Goal: Task Accomplishment & Management: Use online tool/utility

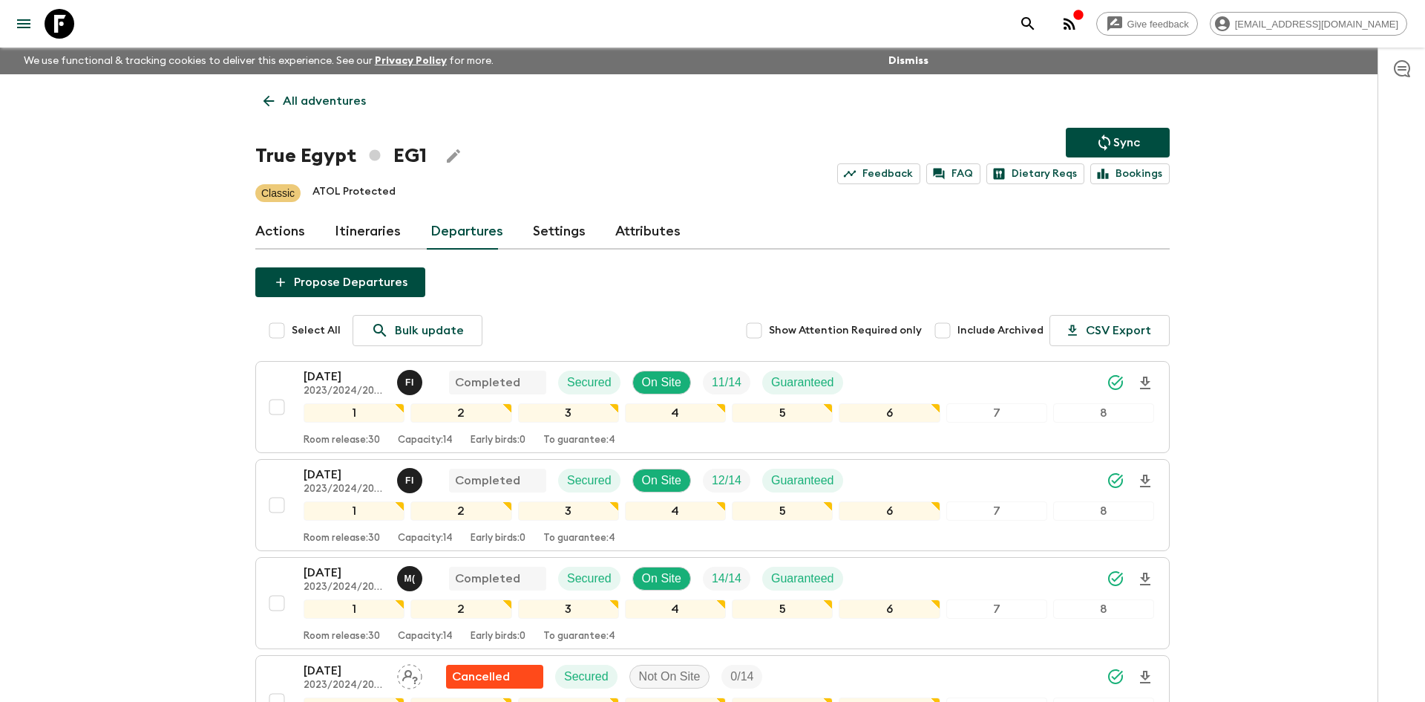
click at [323, 94] on p "All adventures" at bounding box center [324, 101] width 83 height 18
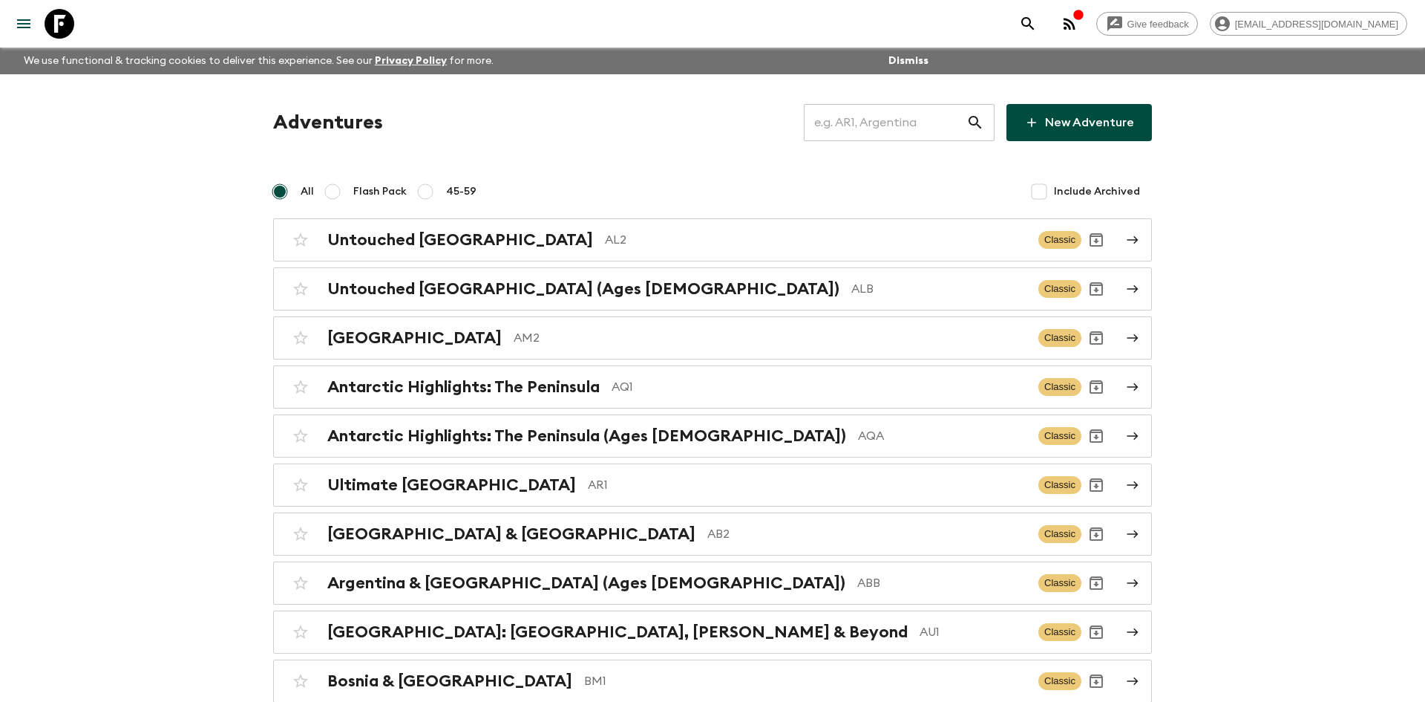
click at [892, 112] on input "text" at bounding box center [885, 123] width 163 height 42
type input "vn1"
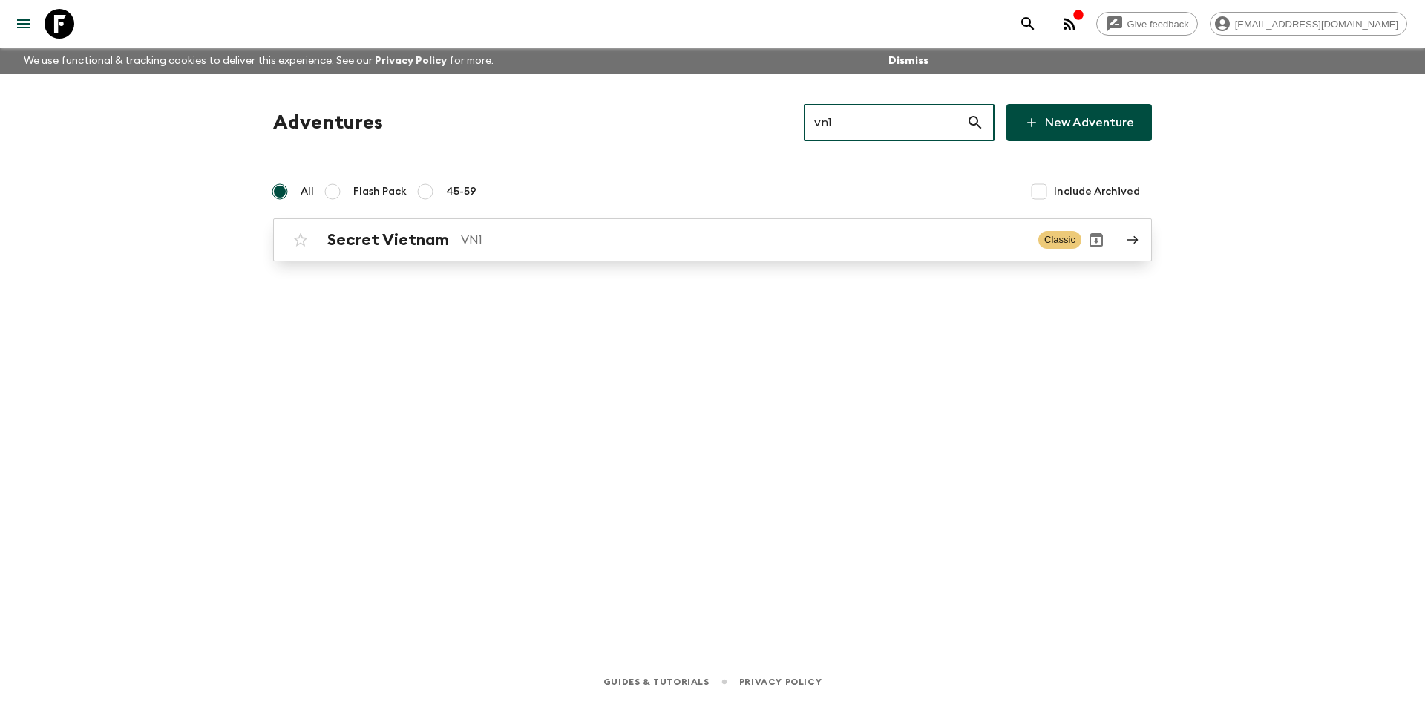
click at [483, 250] on div "Secret Vietnam VN1 Classic" at bounding box center [684, 240] width 796 height 30
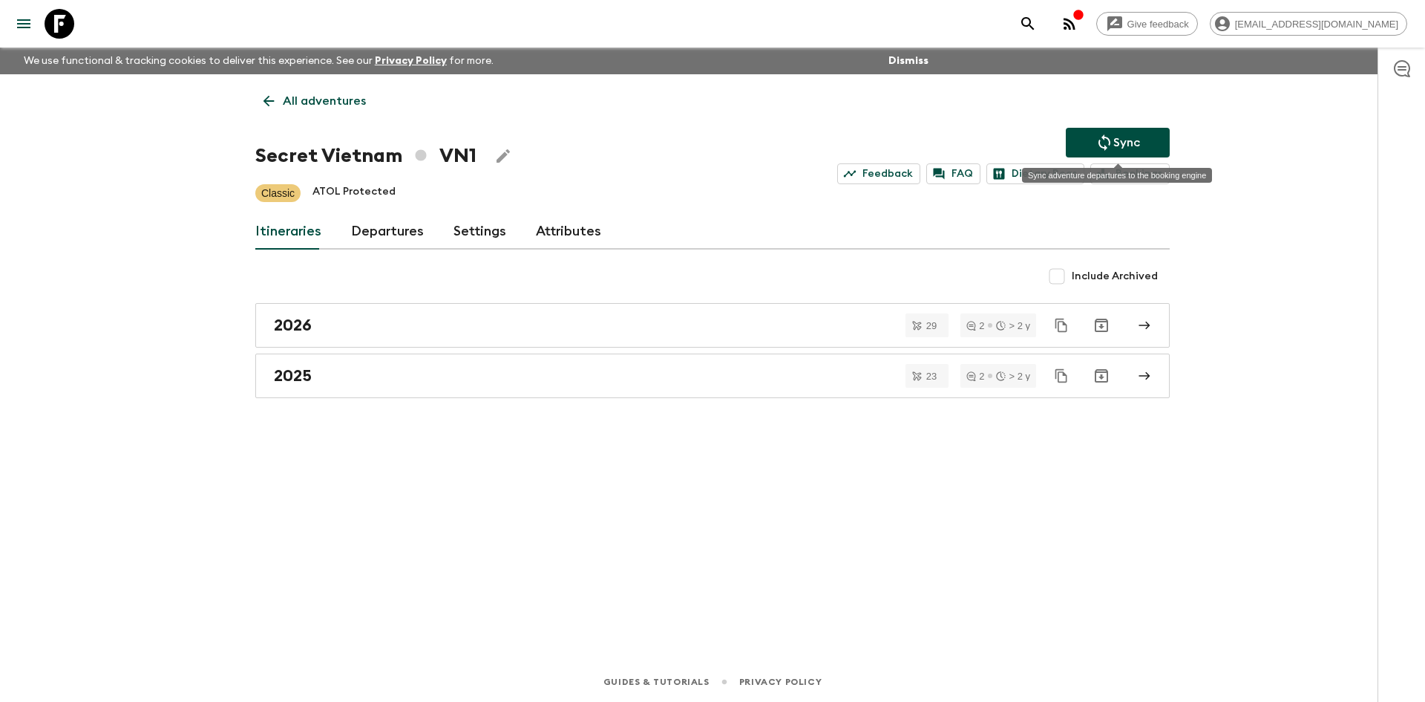
click at [1135, 144] on p "Sync" at bounding box center [1127, 143] width 27 height 18
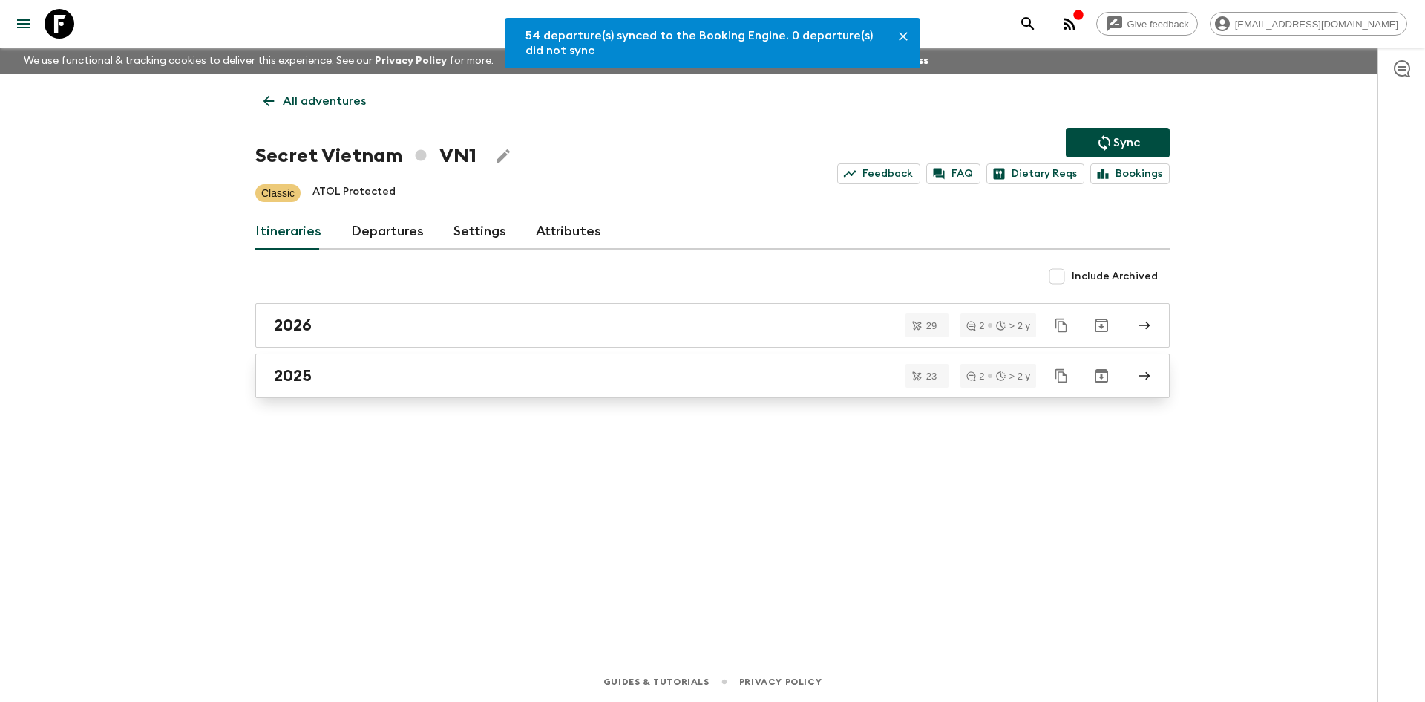
click at [324, 396] on link "2025" at bounding box center [712, 375] width 915 height 45
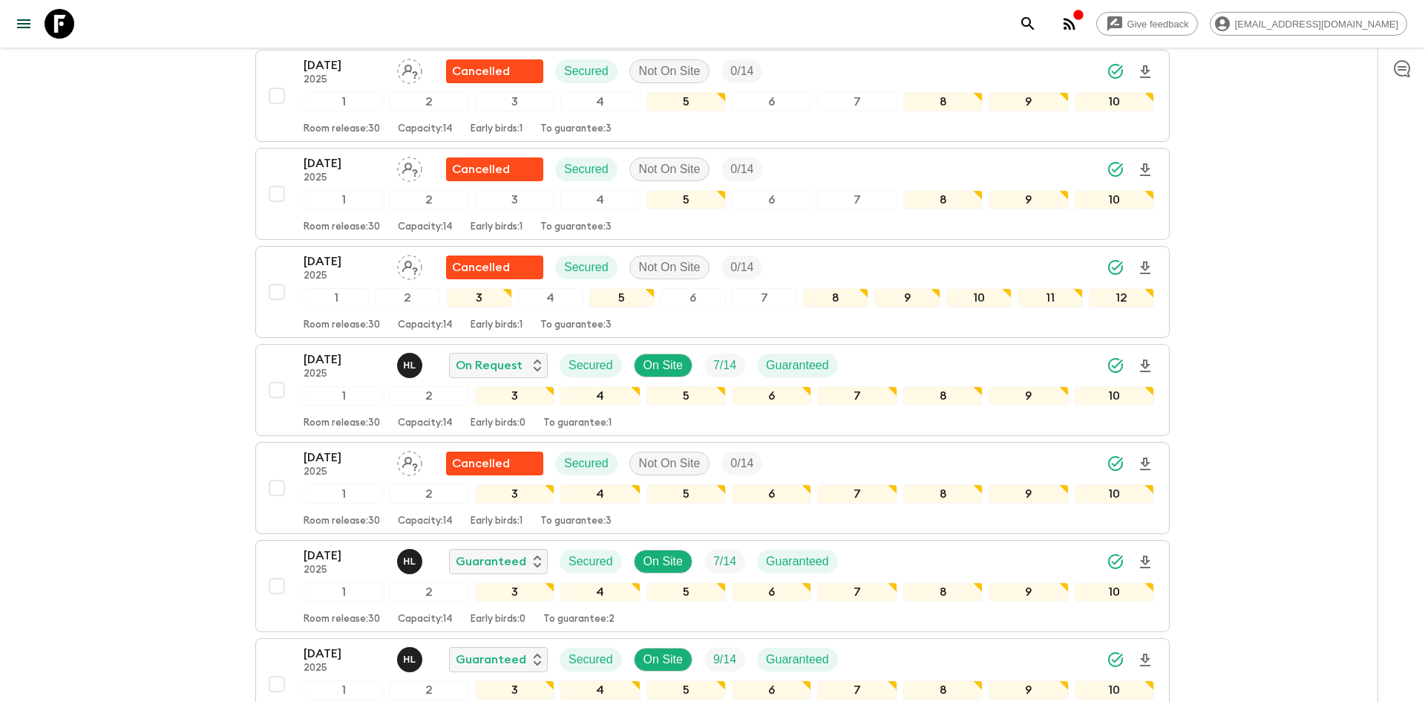
scroll to position [682, 0]
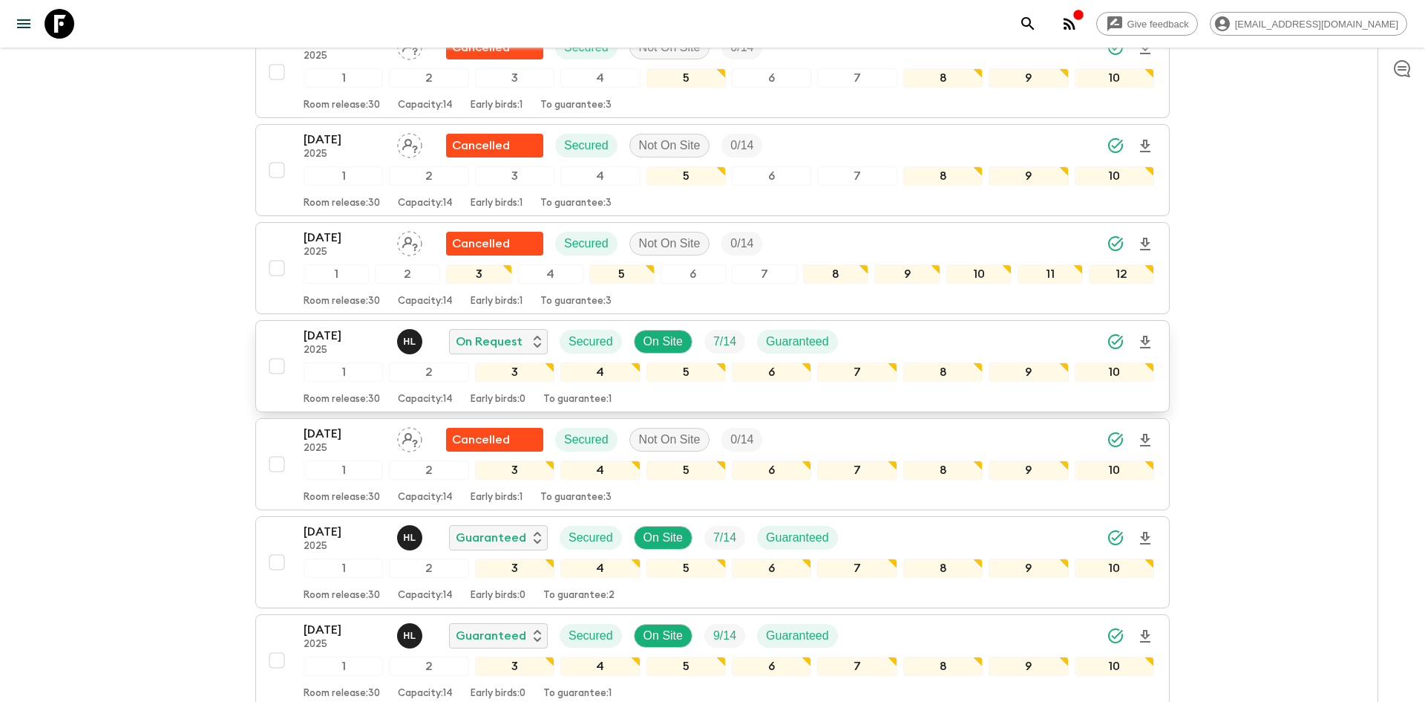
click at [998, 336] on div "[DATE] 2025 H L On Request Secured On Site 7 / 14 Guaranteed" at bounding box center [729, 342] width 851 height 30
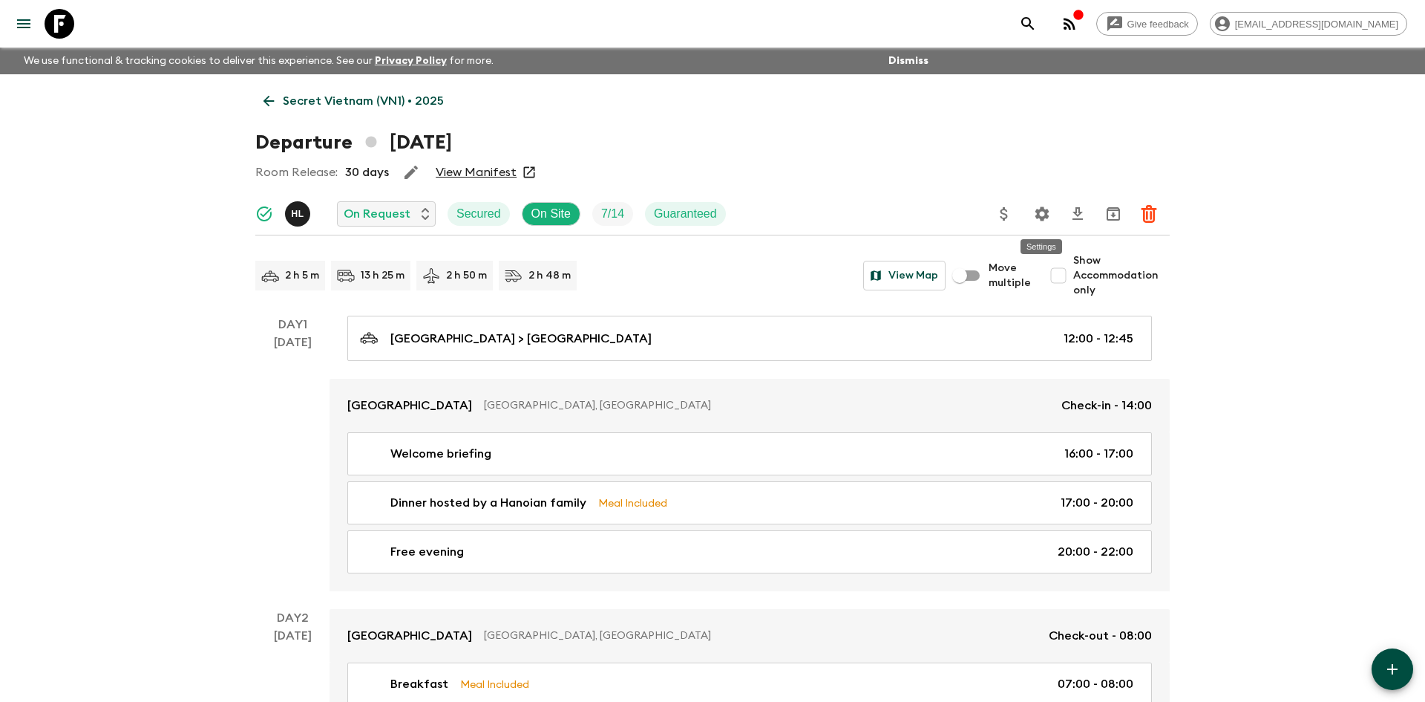
click at [1044, 216] on icon "Settings" at bounding box center [1043, 213] width 14 height 14
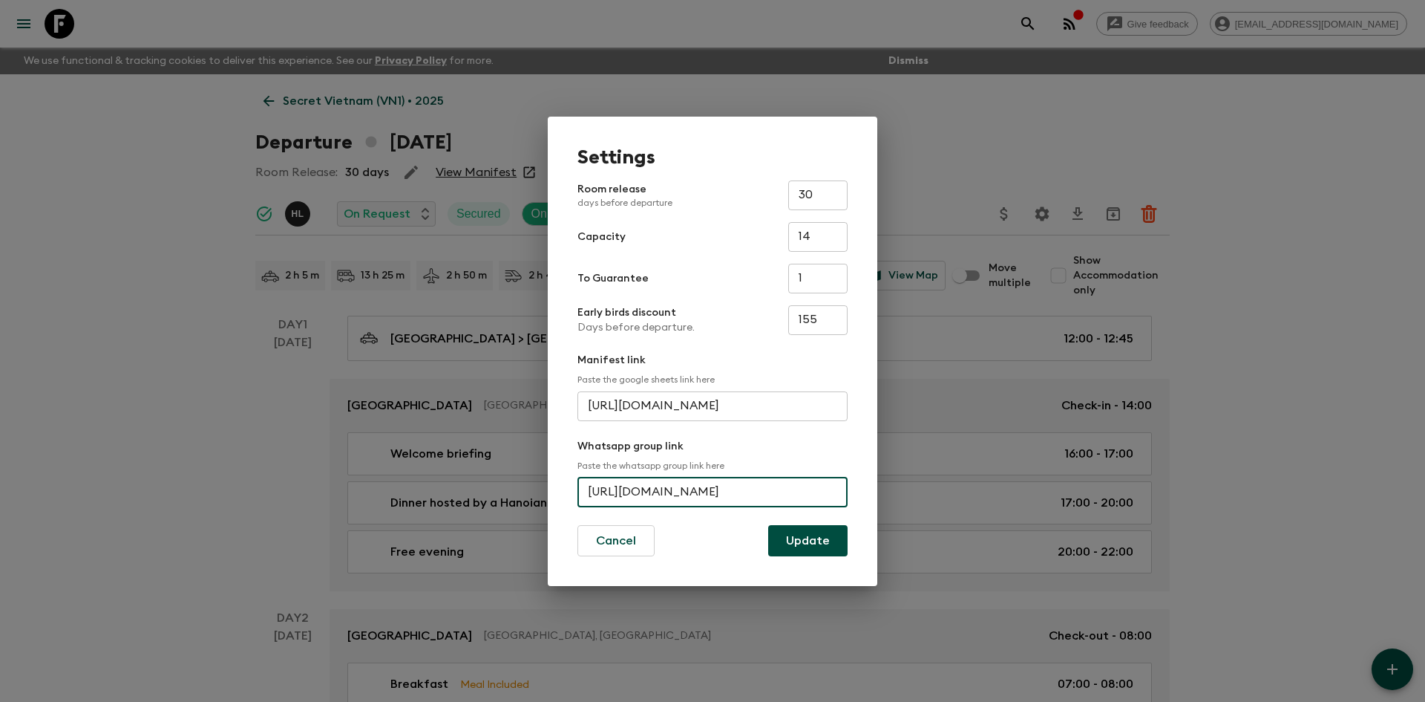
scroll to position [0, 62]
drag, startPoint x: 586, startPoint y: 496, endPoint x: 883, endPoint y: 492, distance: 297.0
click at [883, 492] on div "Settings Room release days before departure 30 ​ Capacity 14 ​ To Guarantee 1 ​…" at bounding box center [712, 351] width 1425 height 702
paste input "[URL][DOMAIN_NAME]"
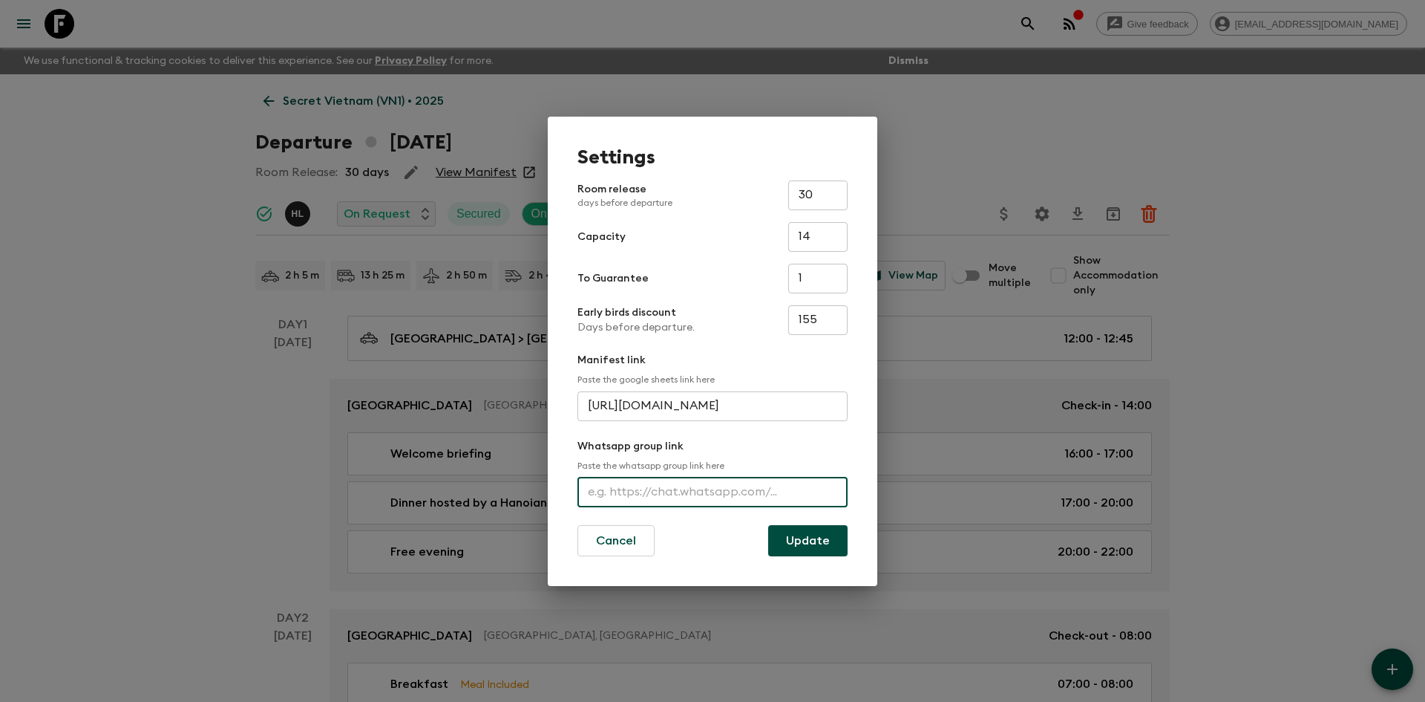
type input "[URL][DOMAIN_NAME]"
click at [809, 546] on button "Update" at bounding box center [807, 540] width 79 height 31
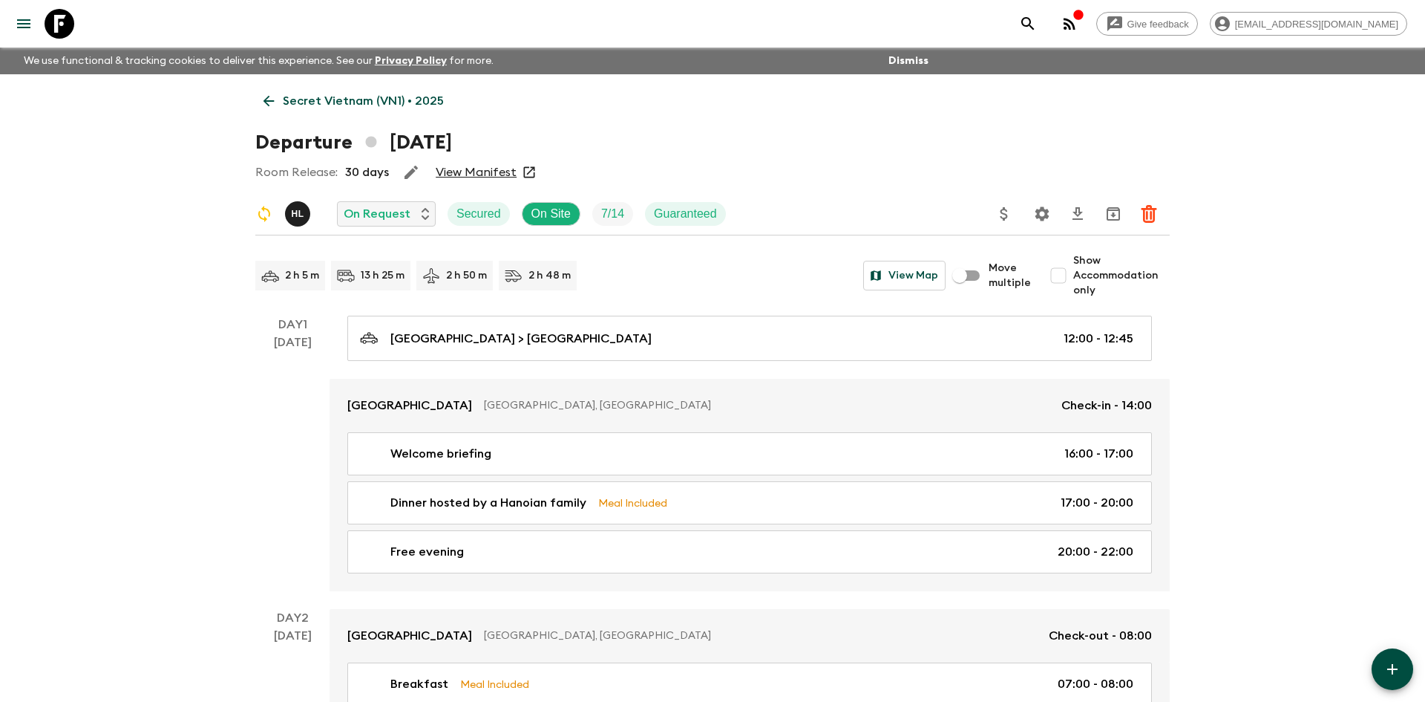
click at [310, 104] on p "Secret Vietnam (VN1) • 2025" at bounding box center [363, 101] width 161 height 18
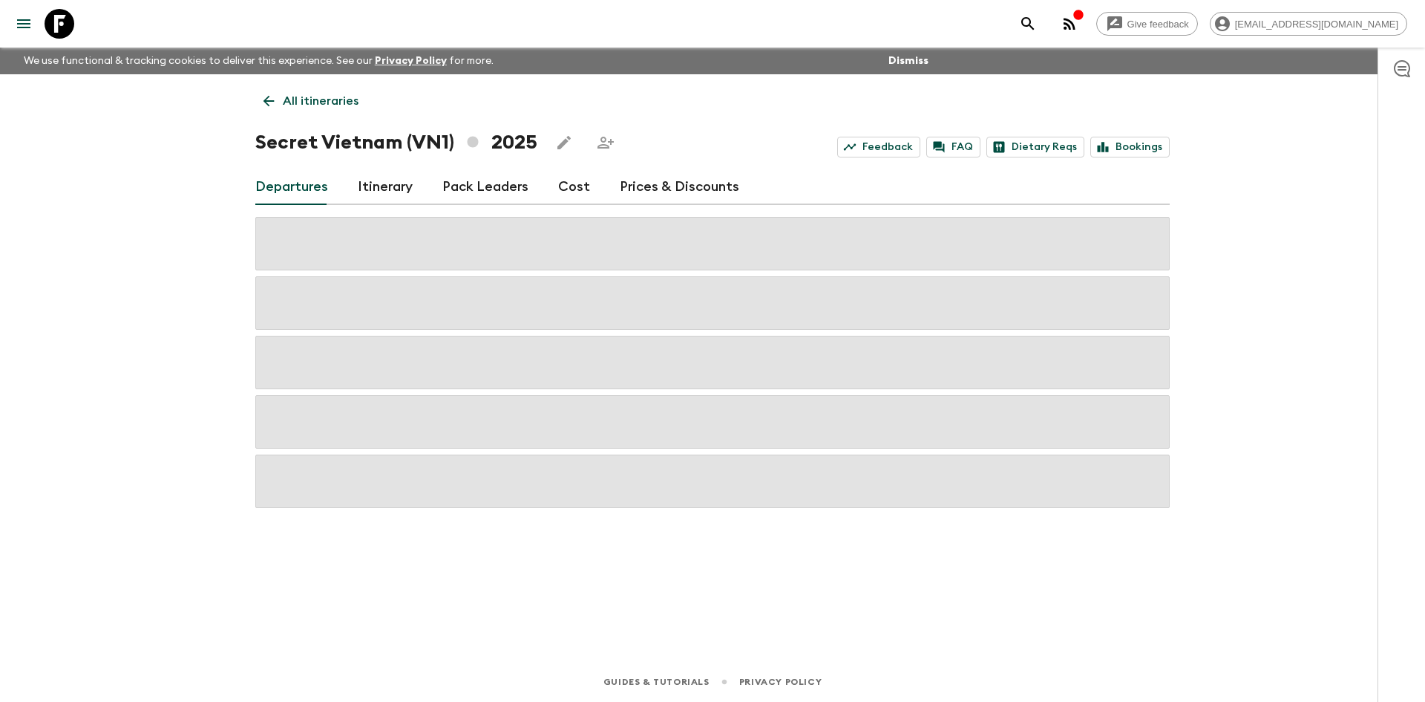
click at [310, 104] on p "All itineraries" at bounding box center [321, 101] width 76 height 18
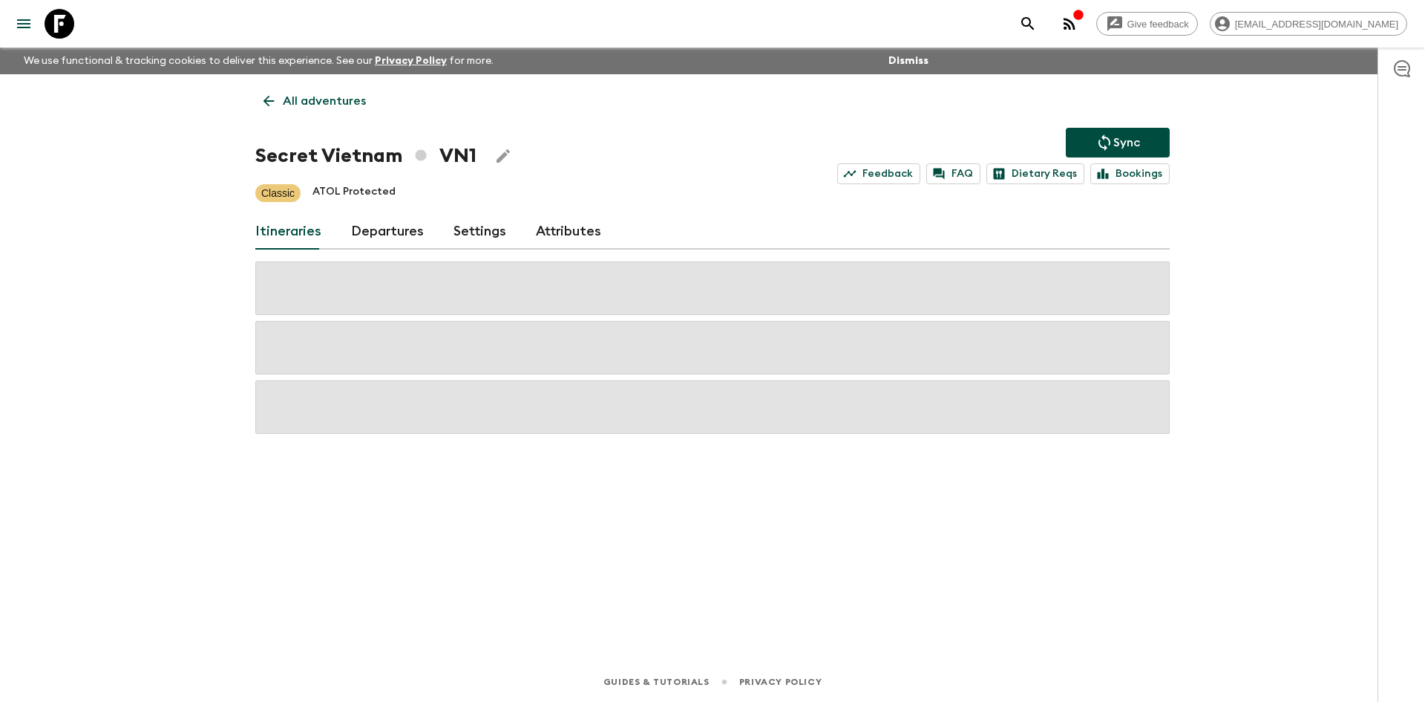
click at [331, 99] on p "All adventures" at bounding box center [324, 101] width 83 height 18
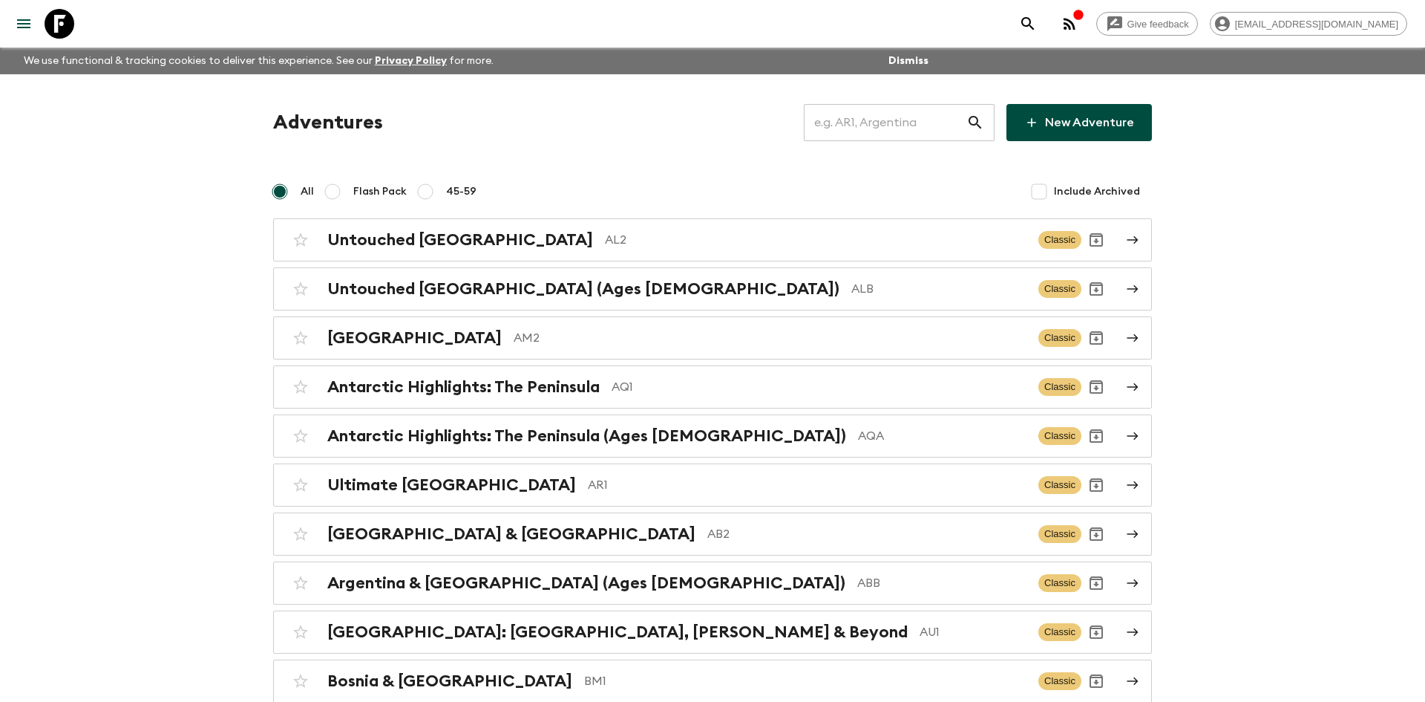
click at [847, 128] on input "text" at bounding box center [885, 123] width 163 height 42
type input "nz1"
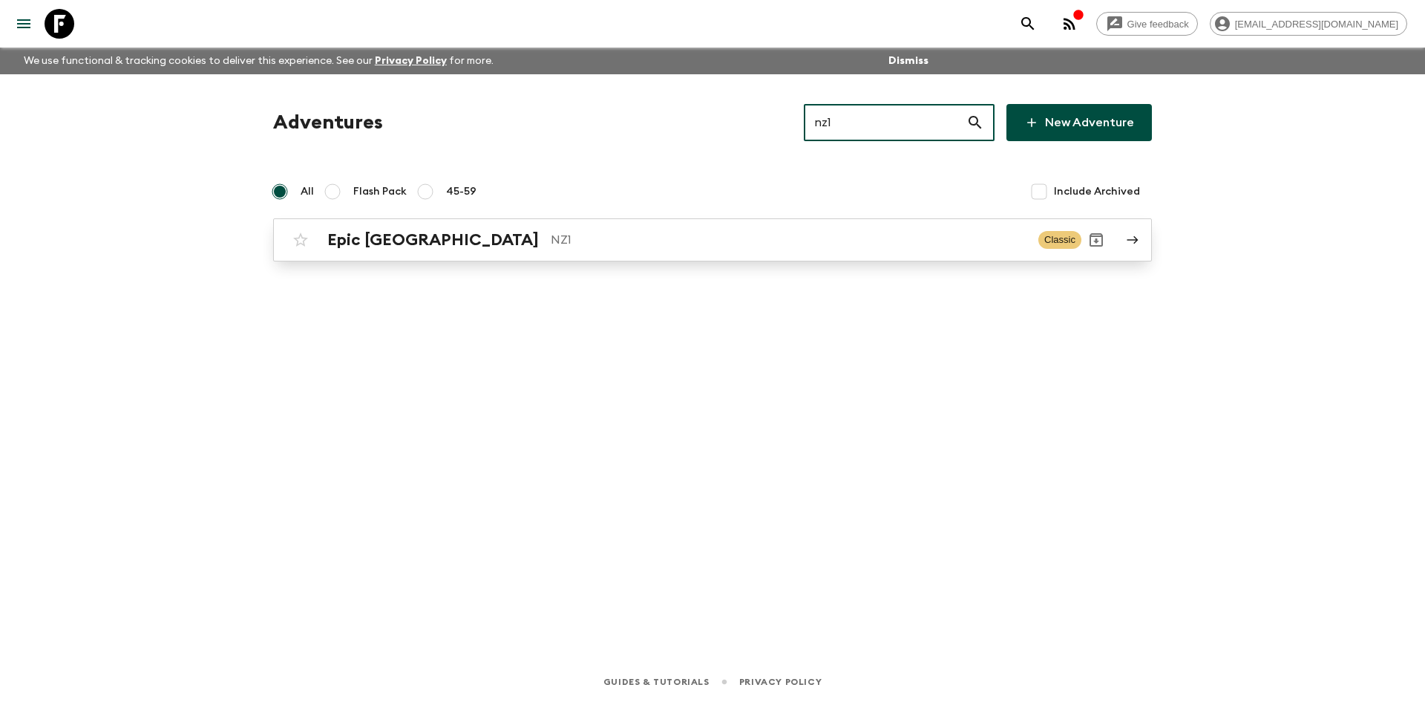
click at [500, 230] on div "Epic [GEOGRAPHIC_DATA] NZ1" at bounding box center [676, 239] width 699 height 19
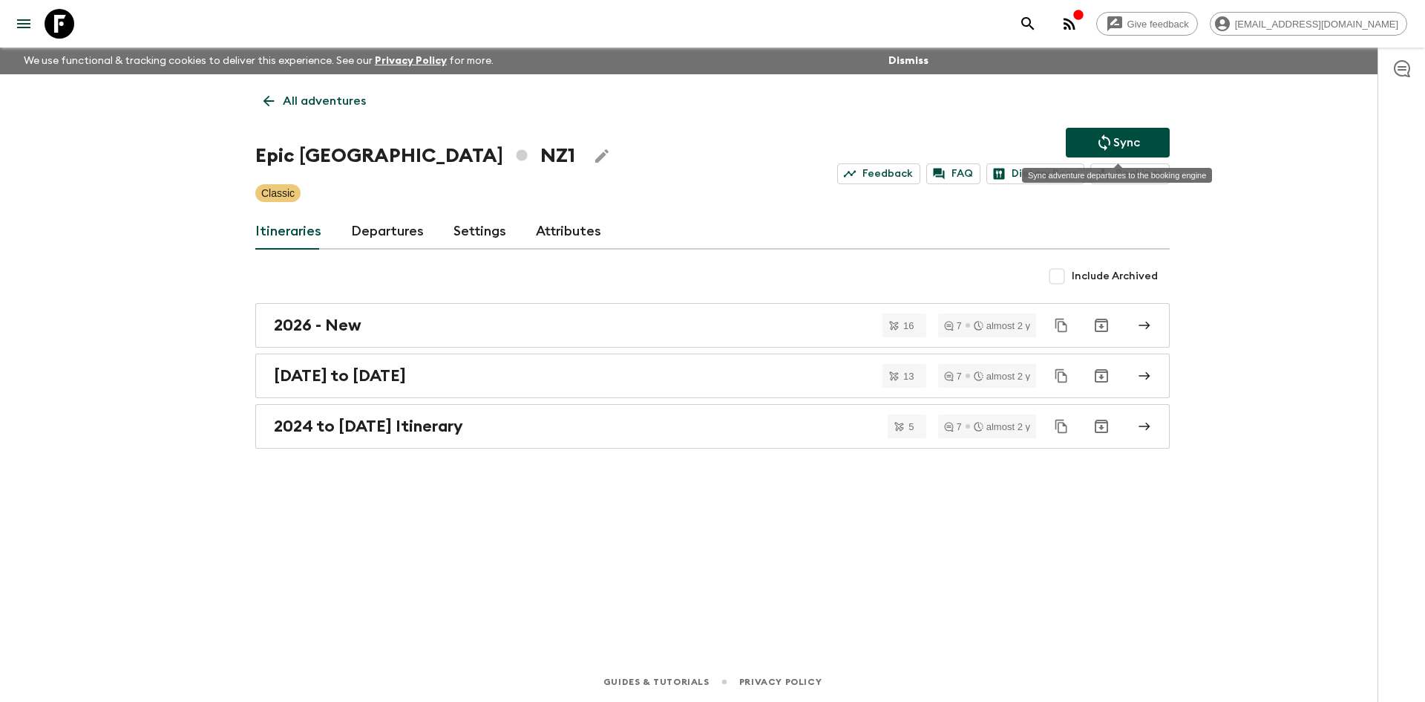
click at [1125, 139] on p "Sync" at bounding box center [1127, 143] width 27 height 18
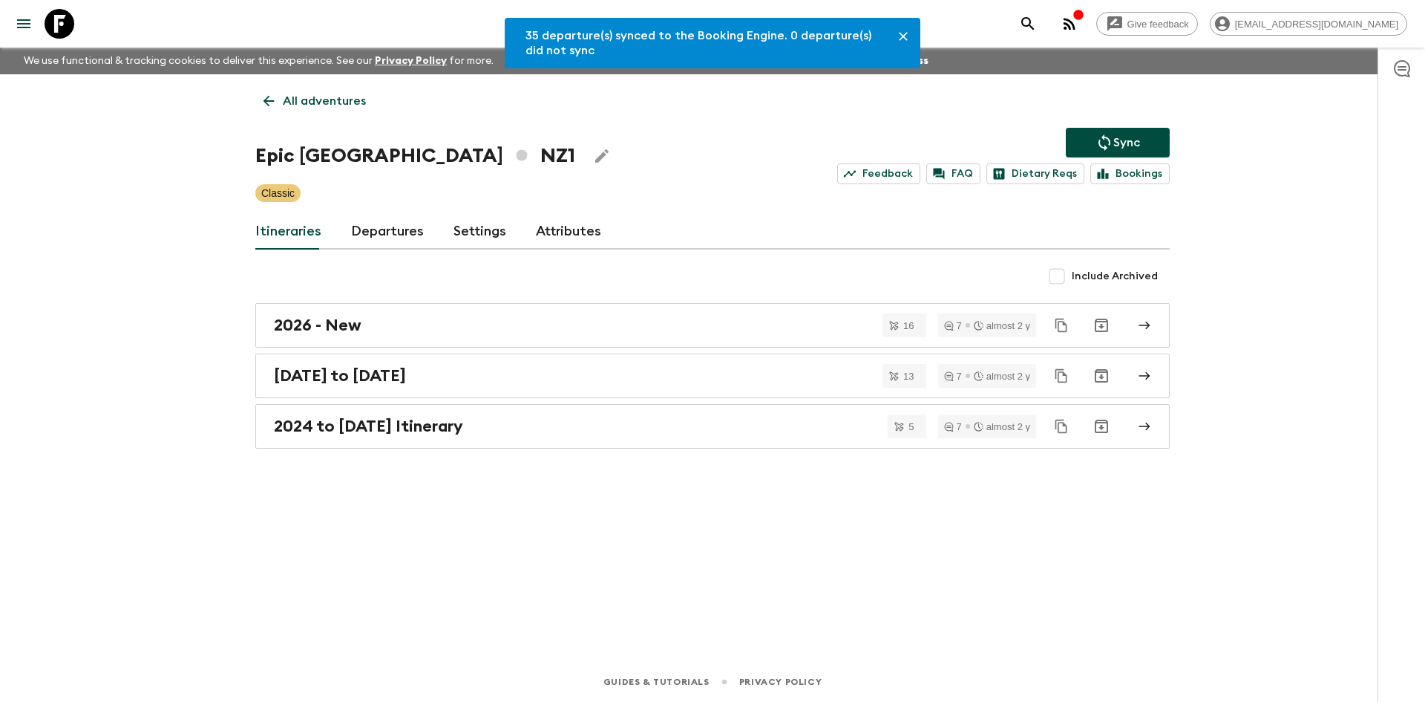
click at [365, 233] on link "Departures" at bounding box center [387, 232] width 73 height 36
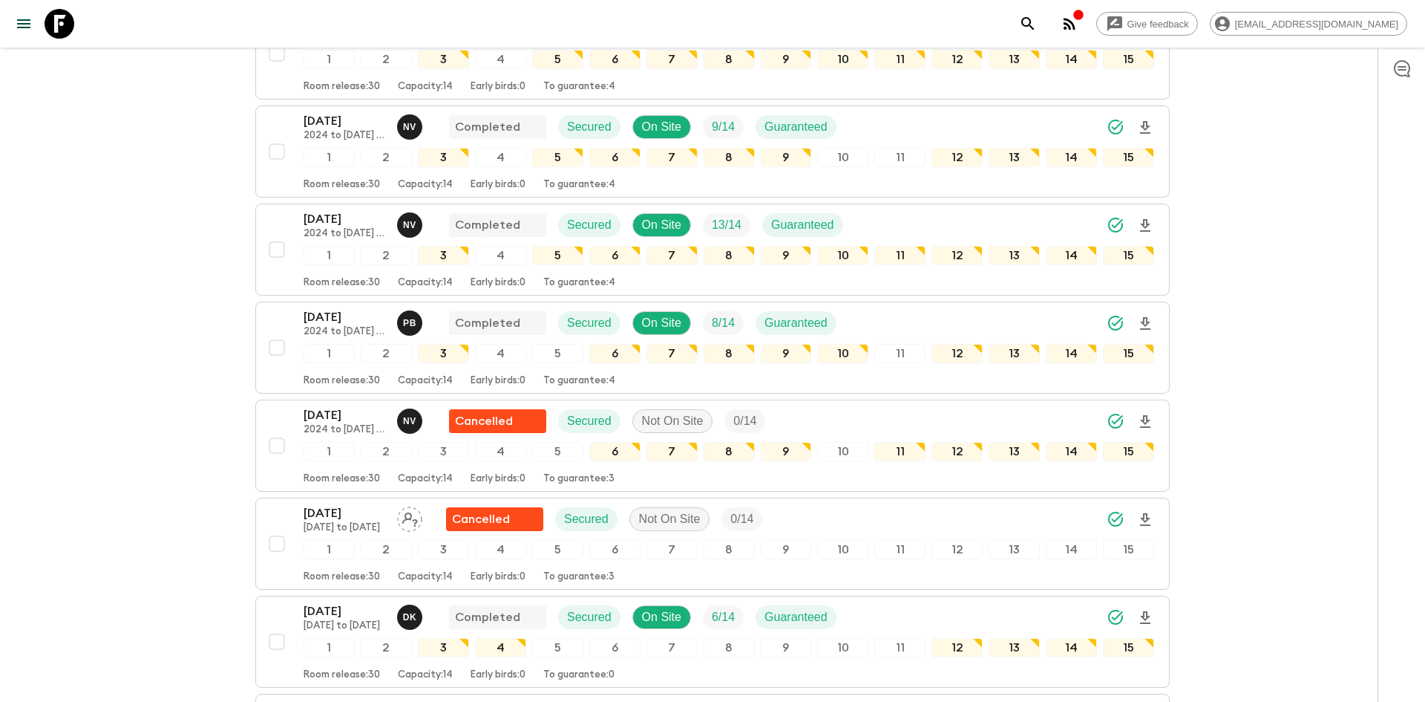
scroll to position [1174, 0]
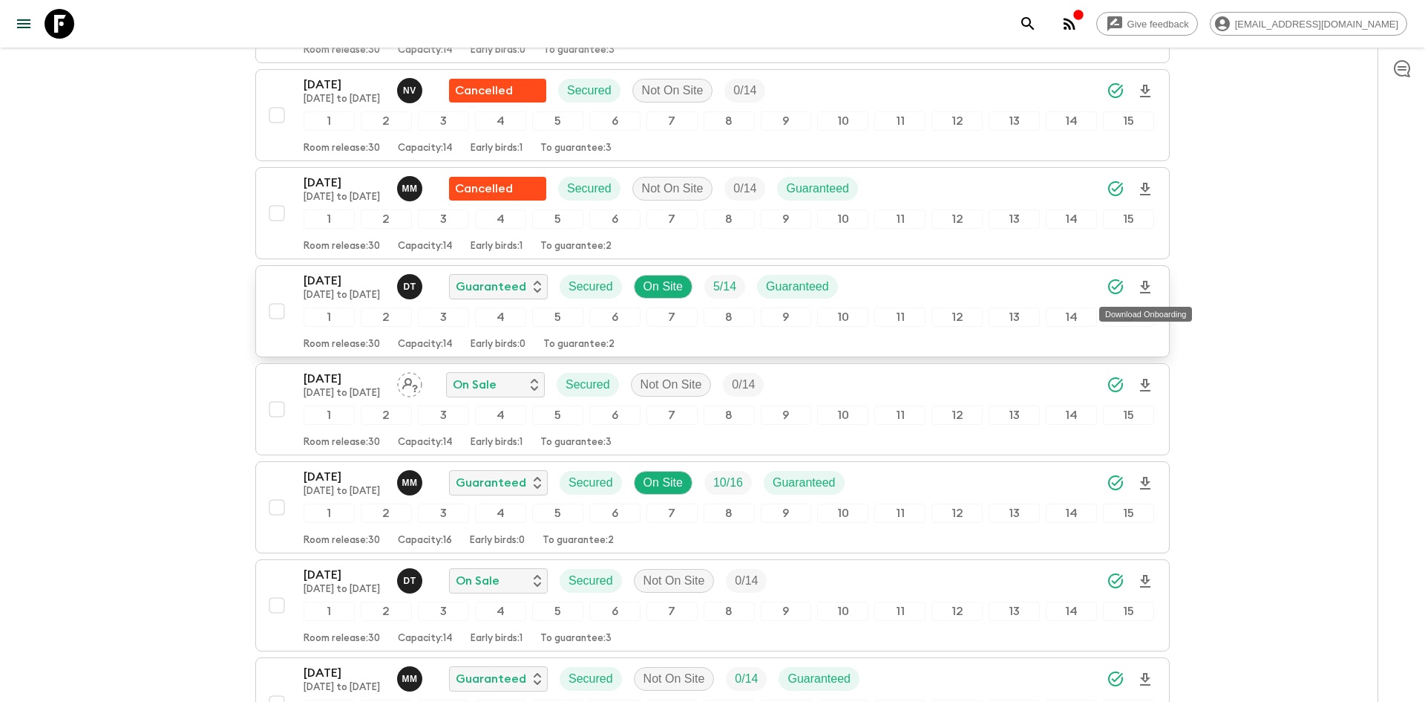
click at [1145, 286] on icon "Download Onboarding" at bounding box center [1146, 287] width 18 height 18
